Goal: Task Accomplishment & Management: Manage account settings

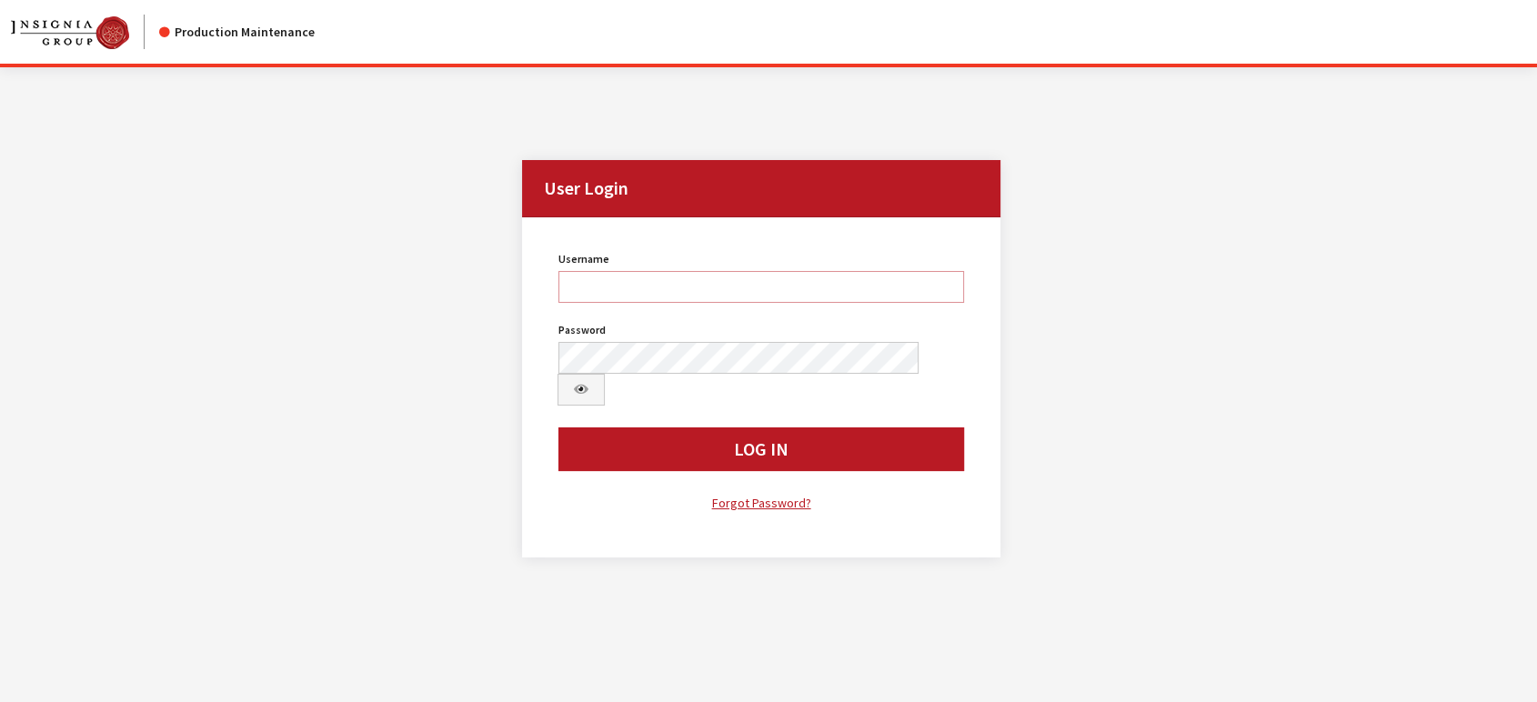
type input "jludwig"
click at [634, 427] on button "Log In" at bounding box center [761, 449] width 406 height 44
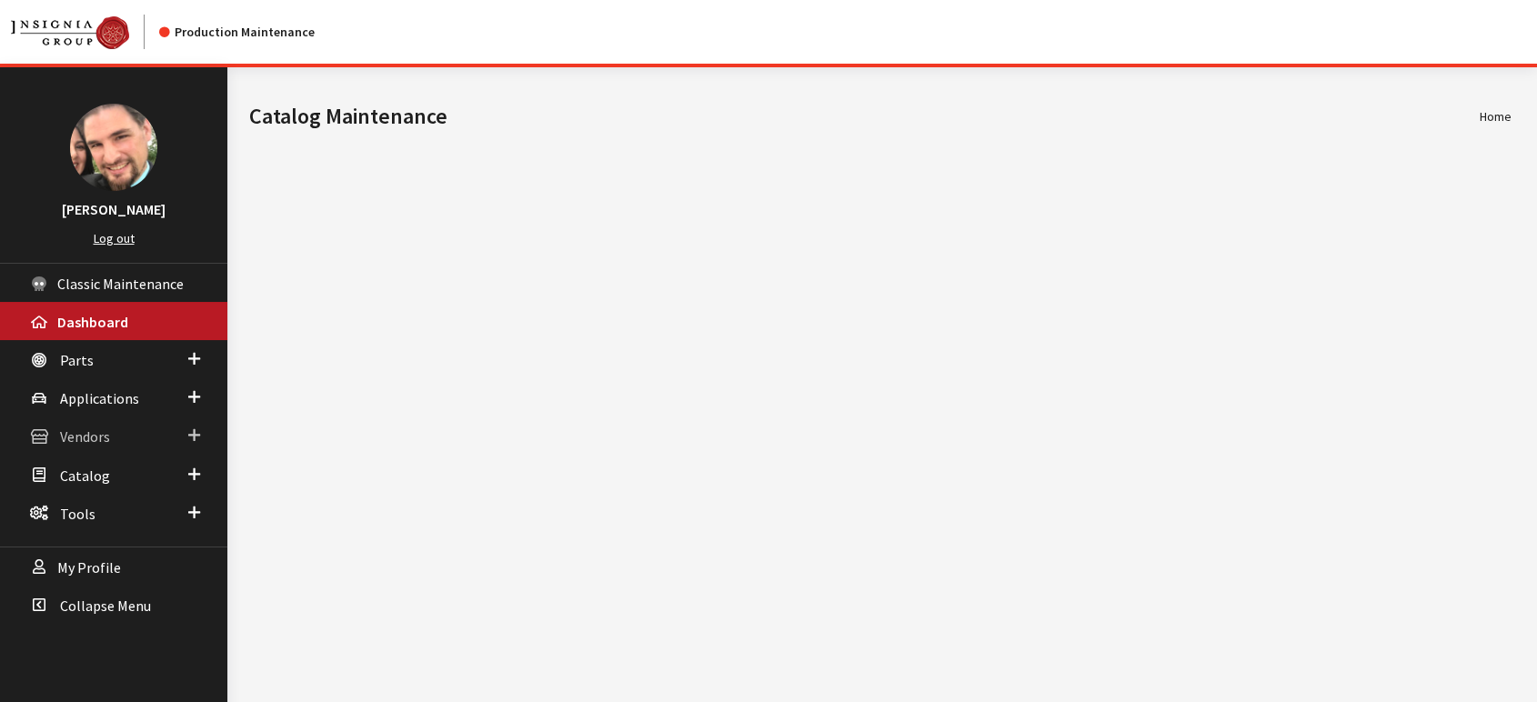
click at [101, 435] on span "Vendors" at bounding box center [85, 437] width 50 height 18
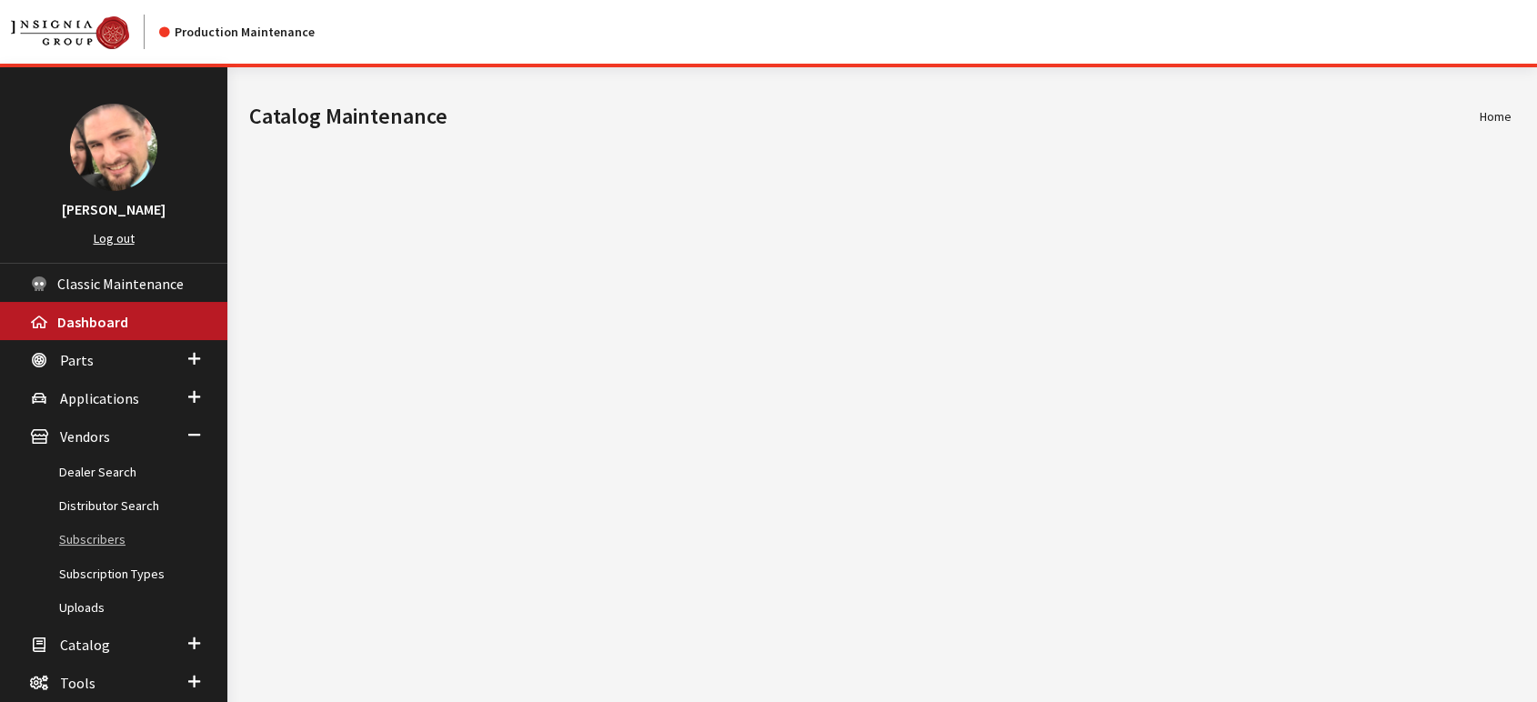
click at [111, 540] on link "Subscribers" at bounding box center [113, 540] width 227 height 34
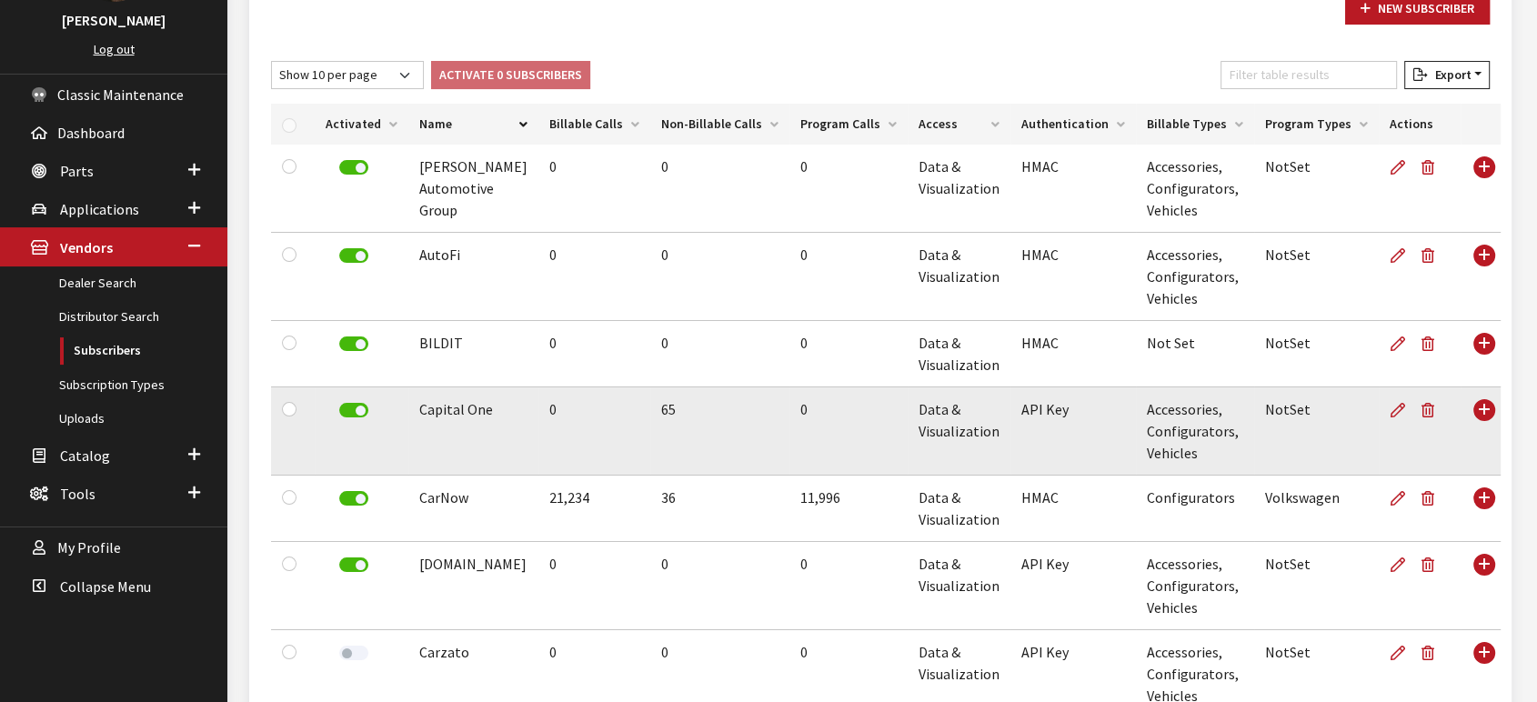
scroll to position [202, 0]
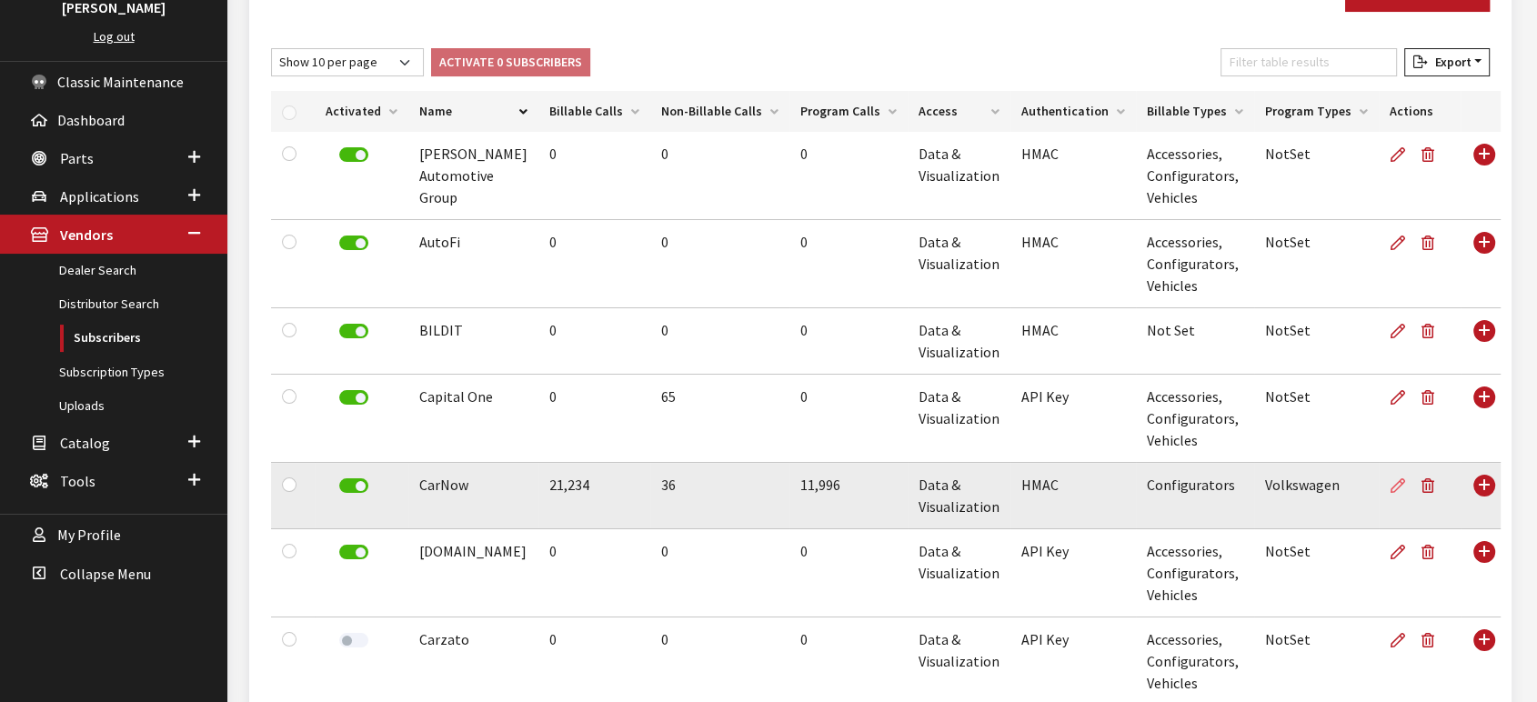
click at [1390, 487] on icon at bounding box center [1397, 486] width 15 height 15
click at [1390, 484] on icon at bounding box center [1397, 486] width 15 height 15
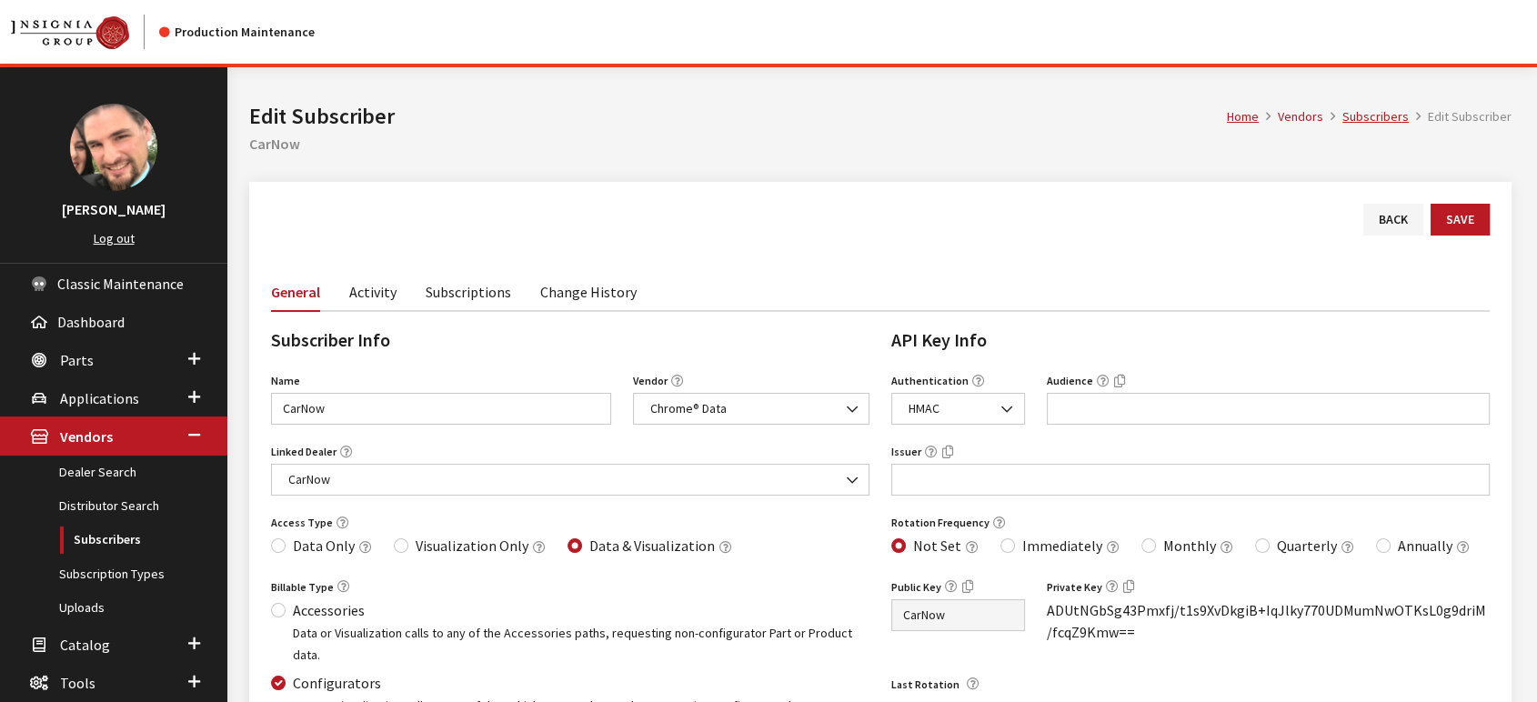
click at [375, 292] on link "Activity" at bounding box center [372, 291] width 47 height 38
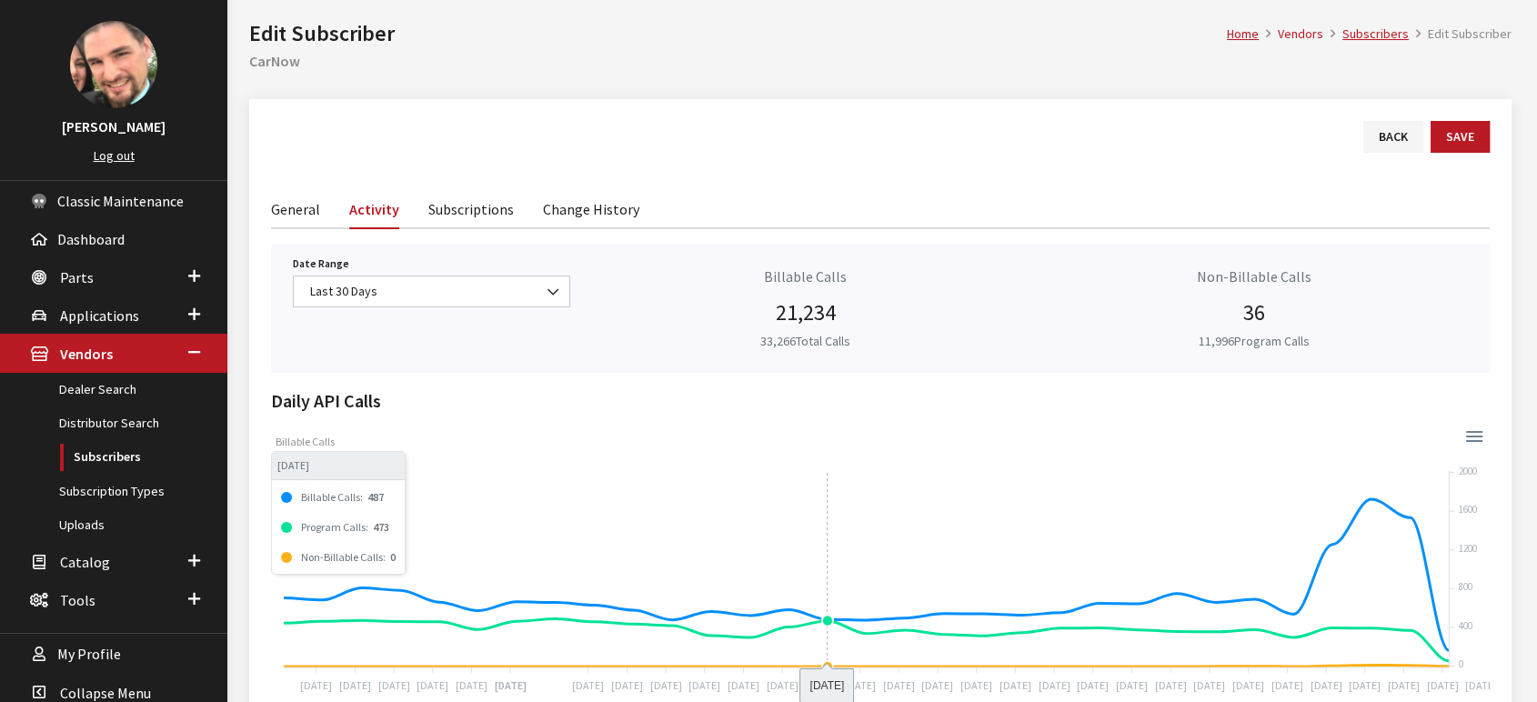
scroll to position [202, 0]
